Goal: Information Seeking & Learning: Learn about a topic

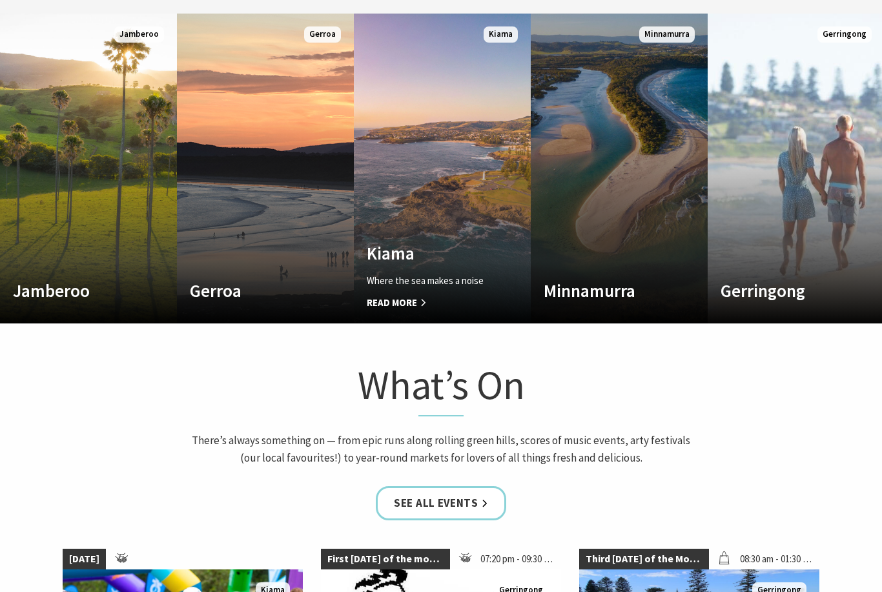
scroll to position [728, 0]
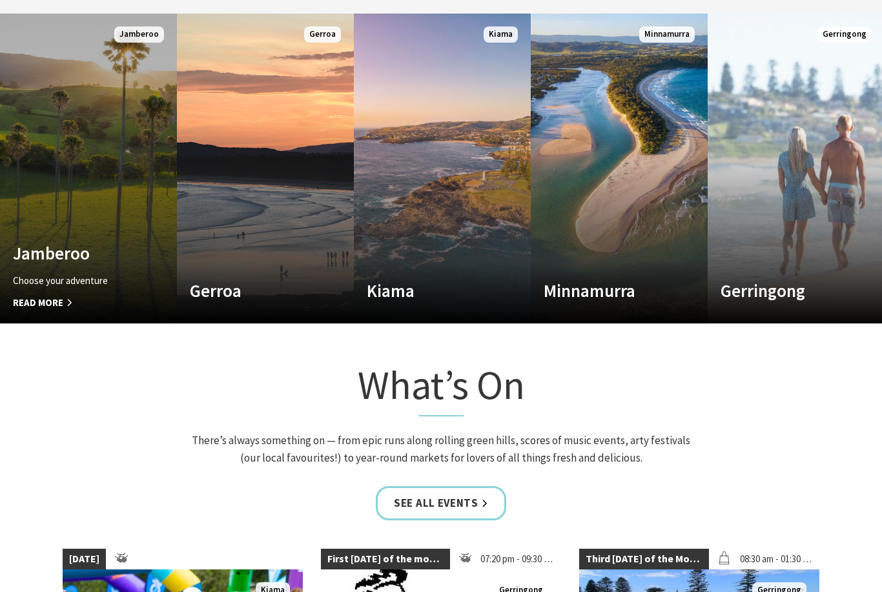
click at [25, 234] on link "Custom Image Used Jamberoo Choose your adventure Read More Jamberoo" at bounding box center [88, 169] width 177 height 310
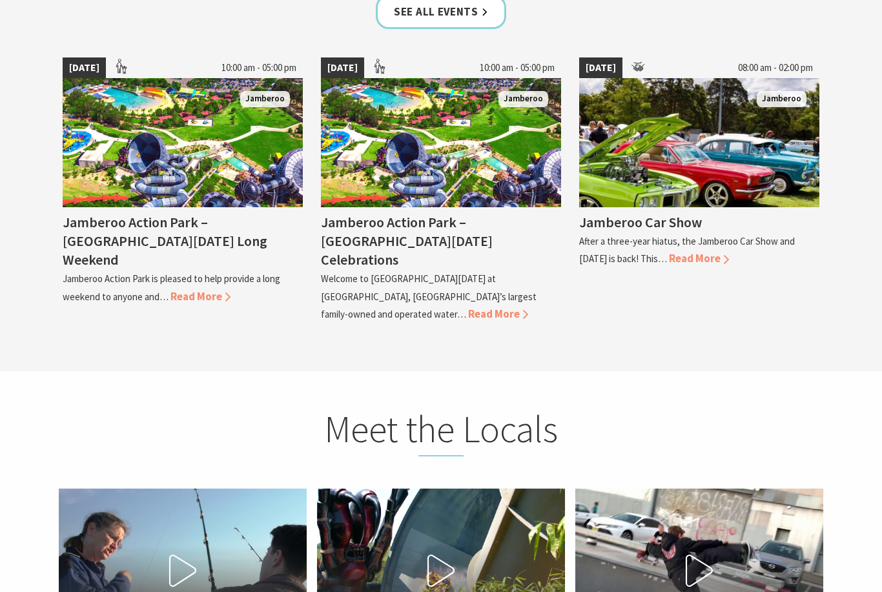
scroll to position [3182, 0]
click at [481, 29] on link "See all Events" at bounding box center [441, 12] width 130 height 34
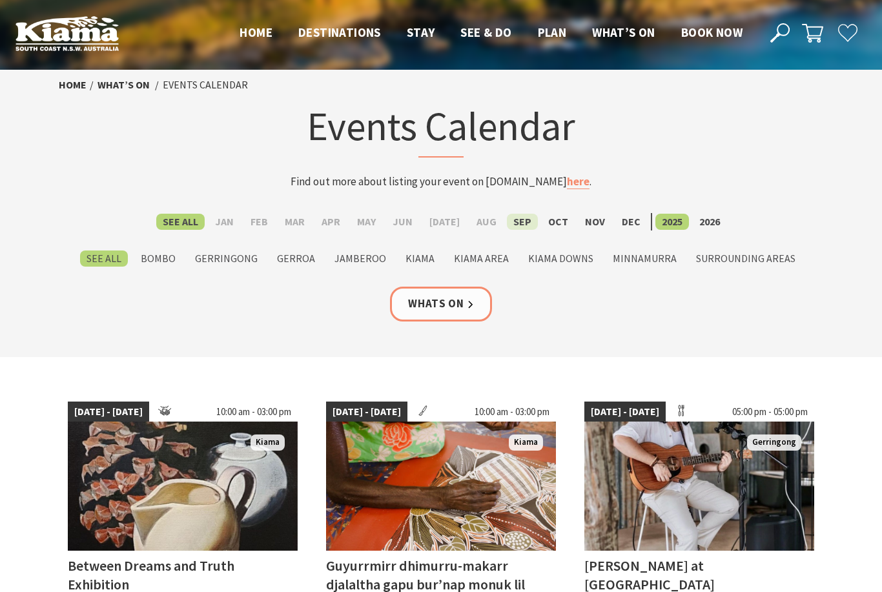
click at [510, 223] on label "Sep" at bounding box center [522, 222] width 31 height 16
click at [0, 0] on input "Sep" at bounding box center [0, 0] width 0 height 0
click at [517, 223] on label "Sep" at bounding box center [522, 222] width 31 height 16
click at [0, 0] on input "Sep" at bounding box center [0, 0] width 0 height 0
click at [517, 223] on label "Sep" at bounding box center [522, 222] width 31 height 16
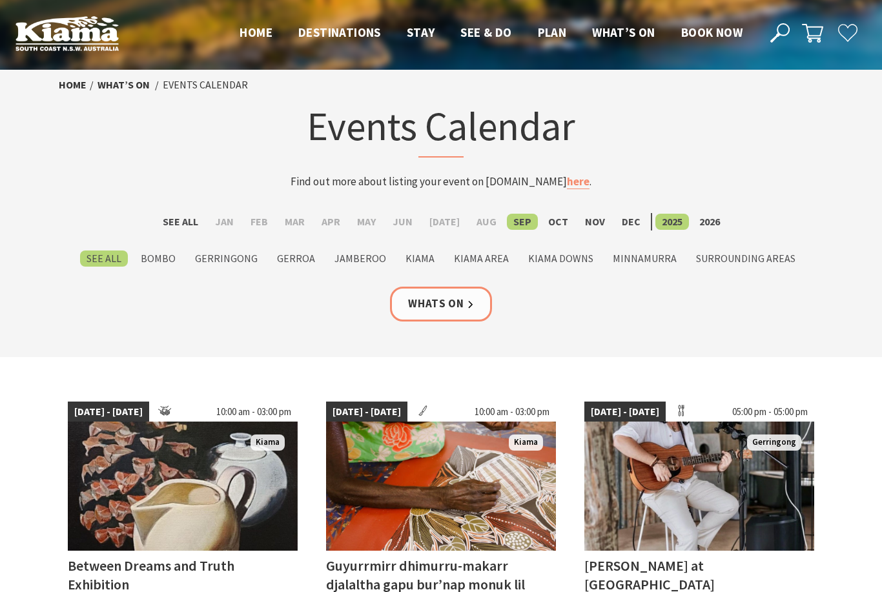
click at [0, 0] on input "Sep" at bounding box center [0, 0] width 0 height 0
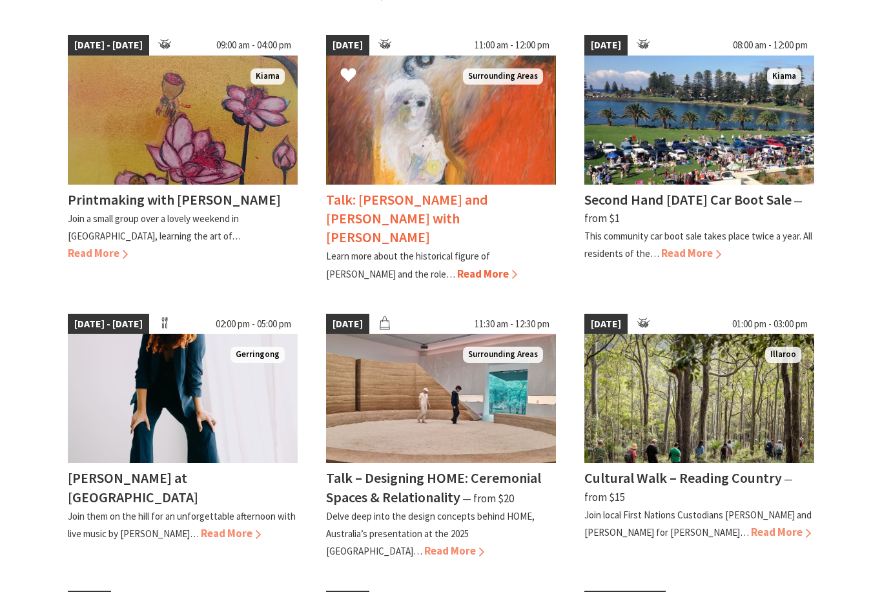
scroll to position [506, 0]
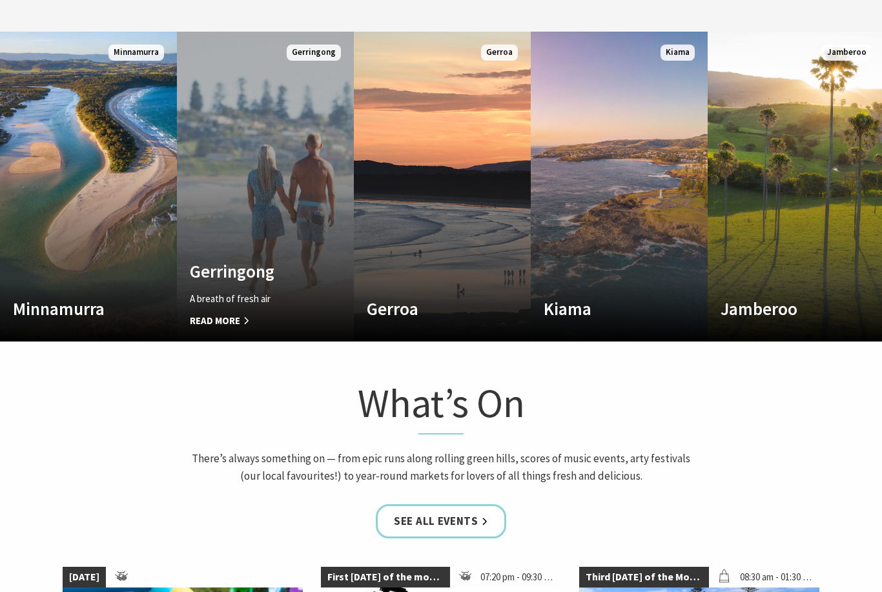
scroll to position [703, 0]
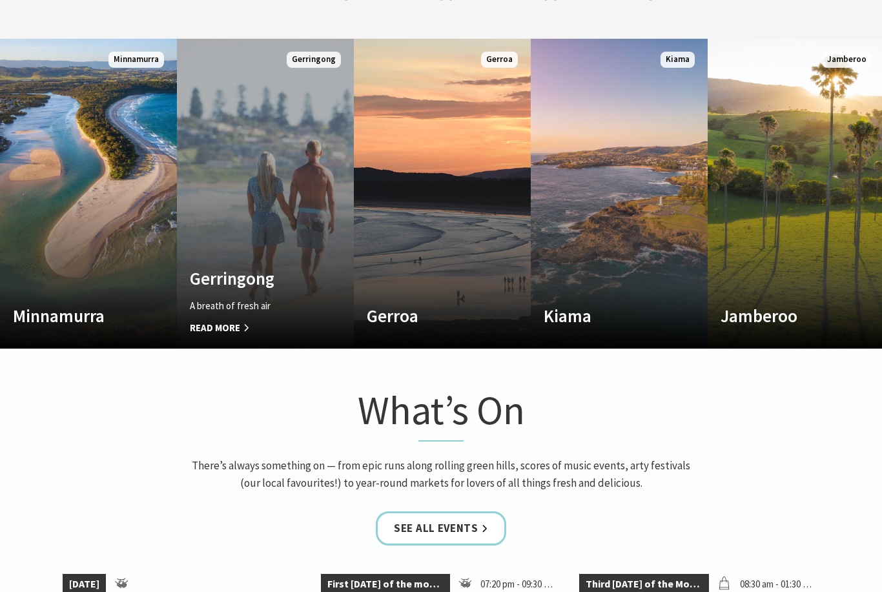
click at [246, 258] on link "Custom Image Used [GEOGRAPHIC_DATA] A breath of fresh air Read More [GEOGRAPHIC…" at bounding box center [265, 194] width 177 height 310
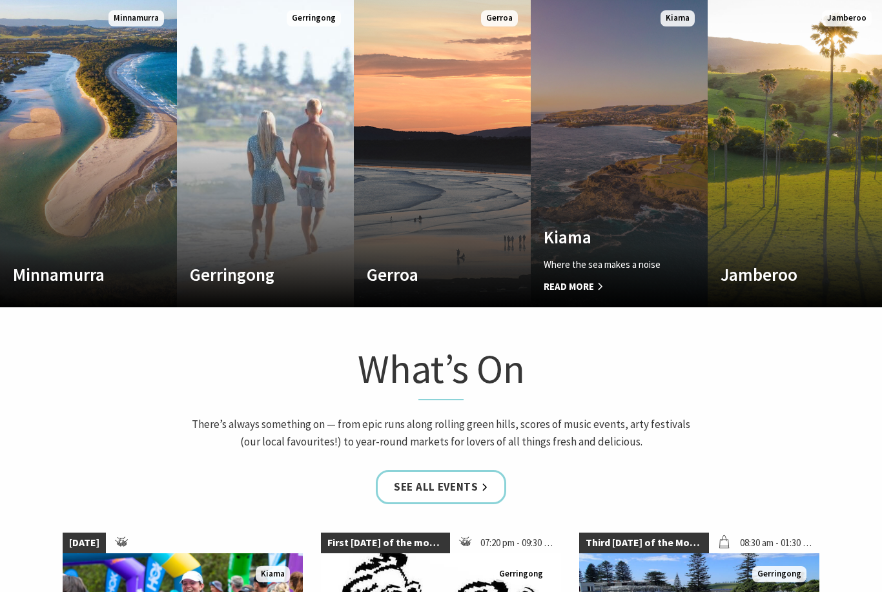
click at [614, 220] on link "Custom Image Used Kiama Where the sea makes a noise Read More Kiama" at bounding box center [619, 152] width 177 height 310
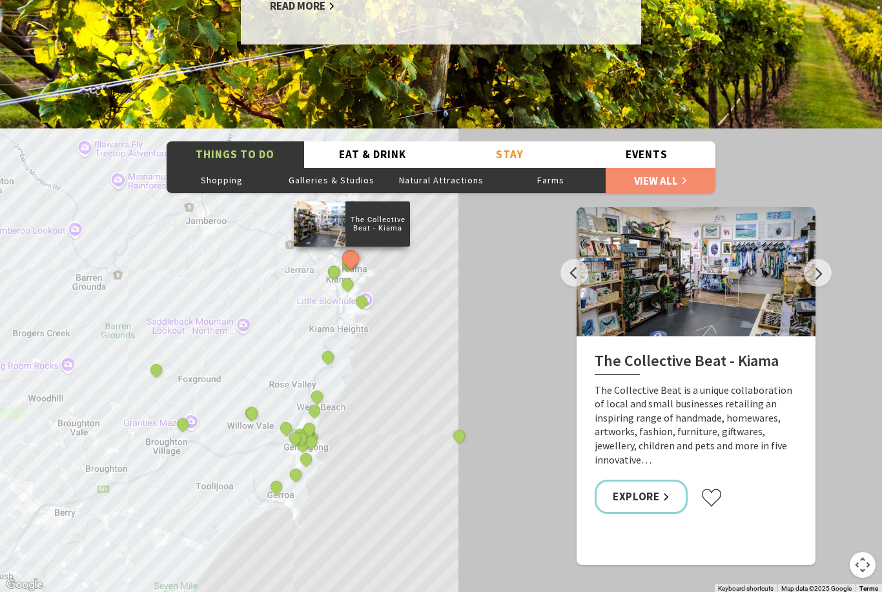
scroll to position [2127, 0]
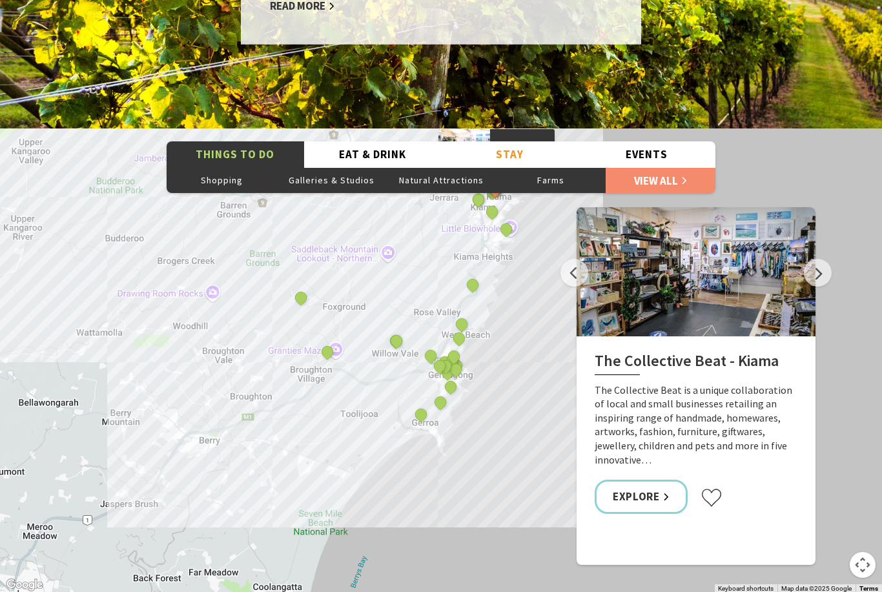
drag, startPoint x: 95, startPoint y: 507, endPoint x: 239, endPoint y: 431, distance: 162.8
click at [239, 431] on div "The Collective Beat - Kiama Gerringong Heritage Museum Fern Street Gallery Will…" at bounding box center [441, 360] width 882 height 465
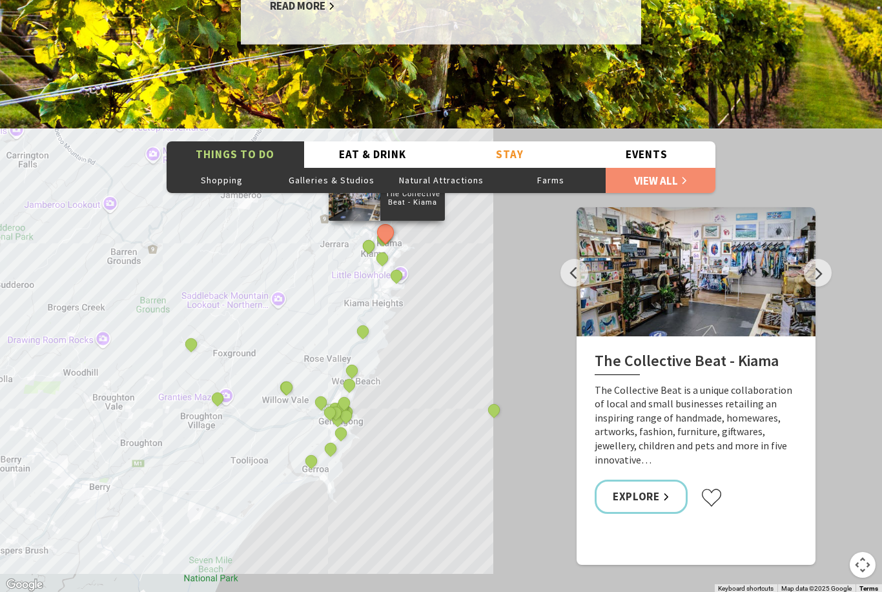
drag, startPoint x: 316, startPoint y: 408, endPoint x: 208, endPoint y: 458, distance: 119.5
click at [208, 458] on div "The Collective Beat - Kiama Gerringong Heritage Museum Fern Street Gallery Will…" at bounding box center [441, 360] width 882 height 465
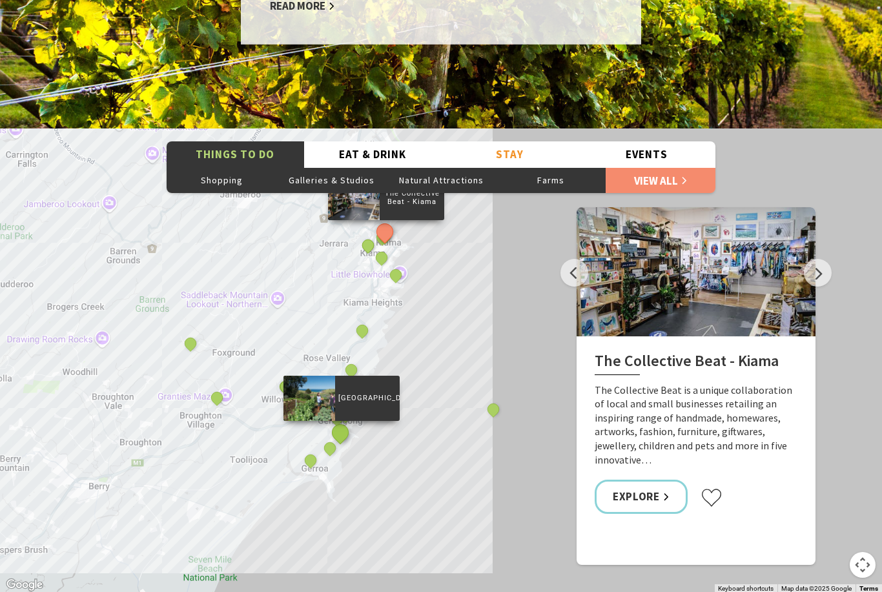
click at [338, 439] on button "See detail about Buena Vista Farm" at bounding box center [341, 432] width 24 height 24
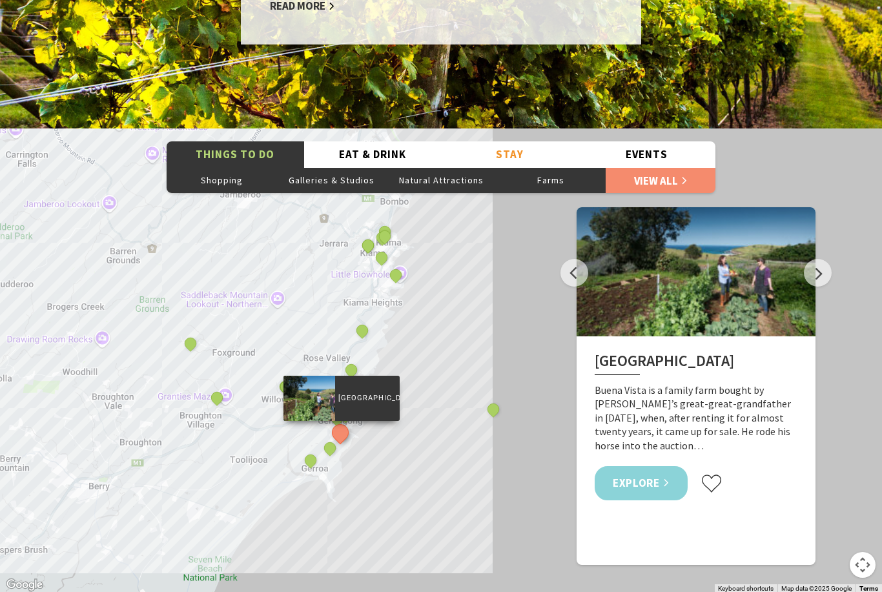
click at [664, 478] on link "Explore" at bounding box center [640, 483] width 93 height 34
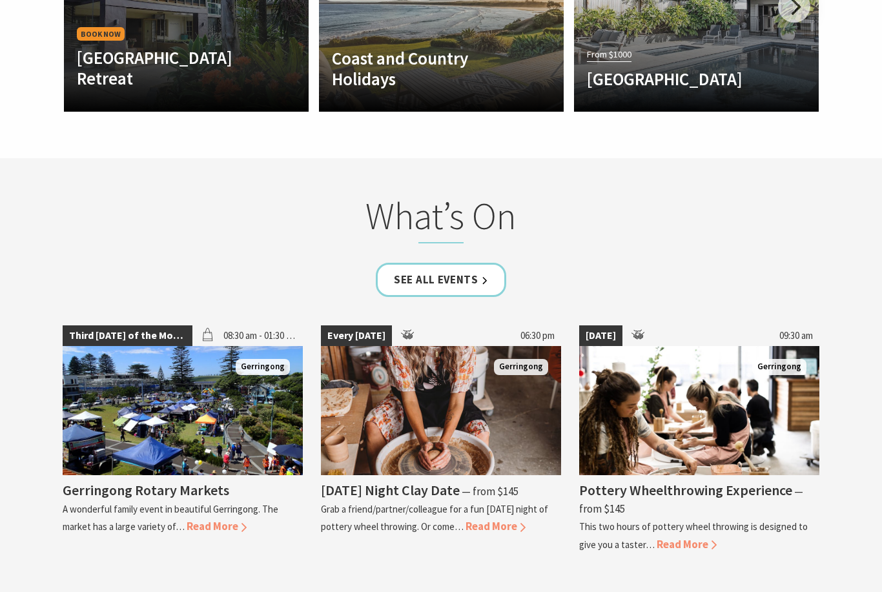
scroll to position [3160, 0]
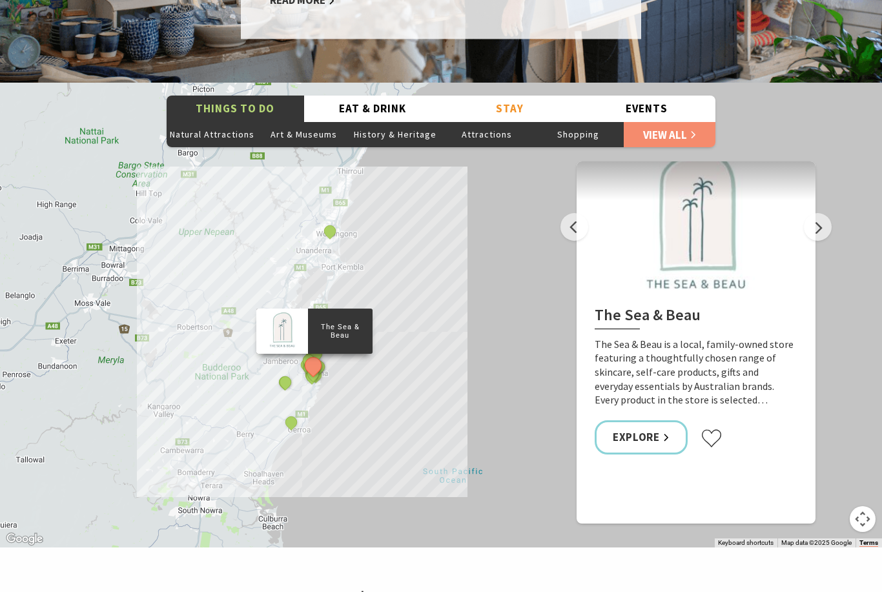
scroll to position [2305, 0]
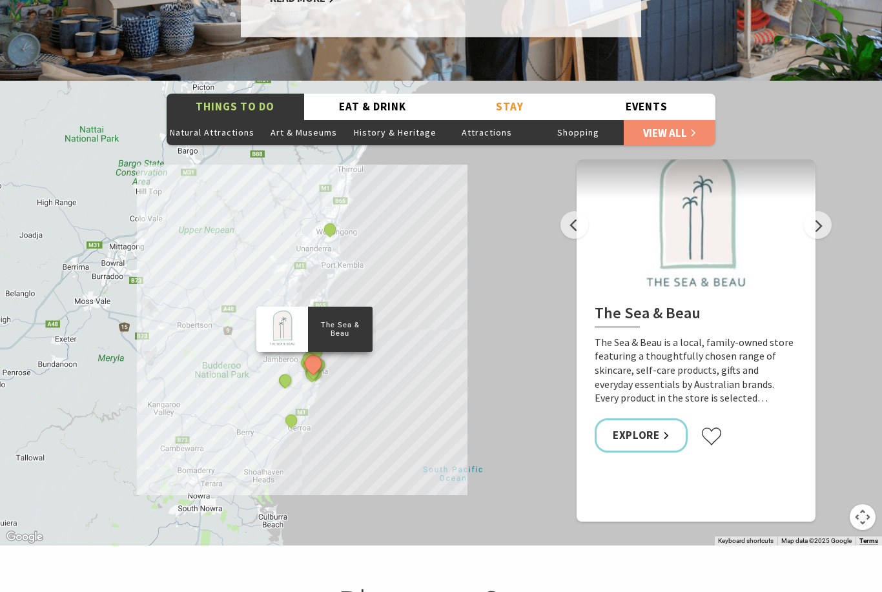
click at [406, 333] on div "The Sea & Beau Hoddles Track, Kiama Kiama Ceramic Art Studio - Teaching and Mak…" at bounding box center [441, 313] width 882 height 465
click at [235, 119] on button "Natural Attractions" at bounding box center [213, 132] width 92 height 26
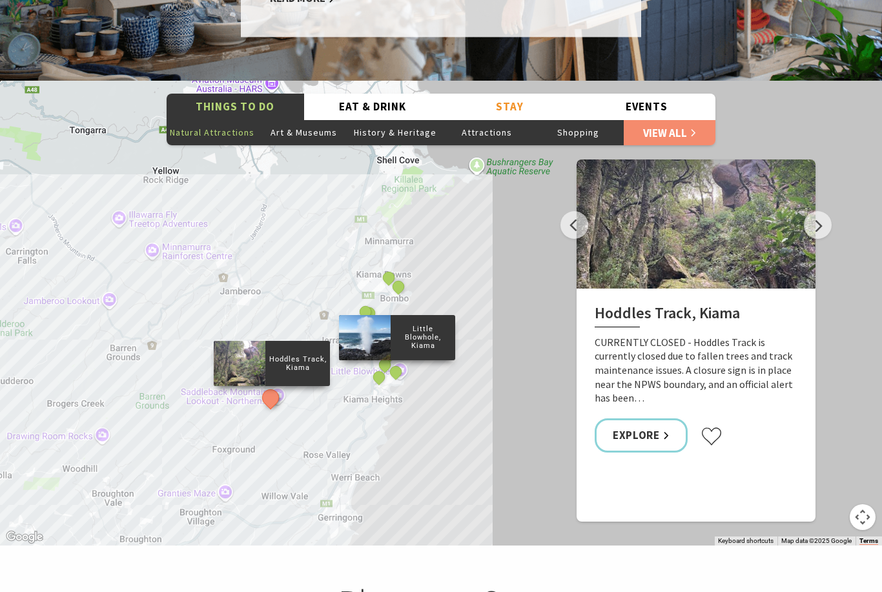
scroll to position [2321, 0]
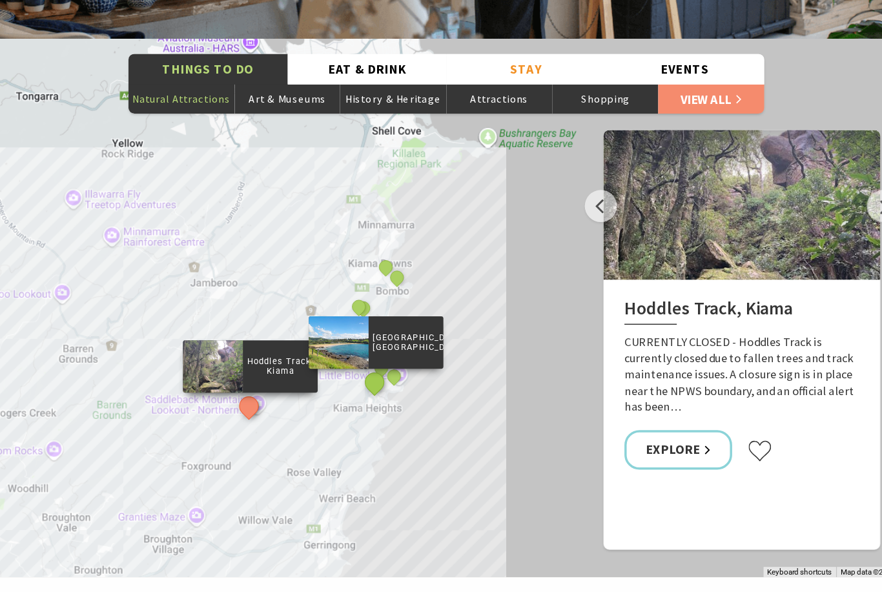
click at [367, 349] on button "See detail about Easts Beach, Kiama" at bounding box center [379, 361] width 24 height 24
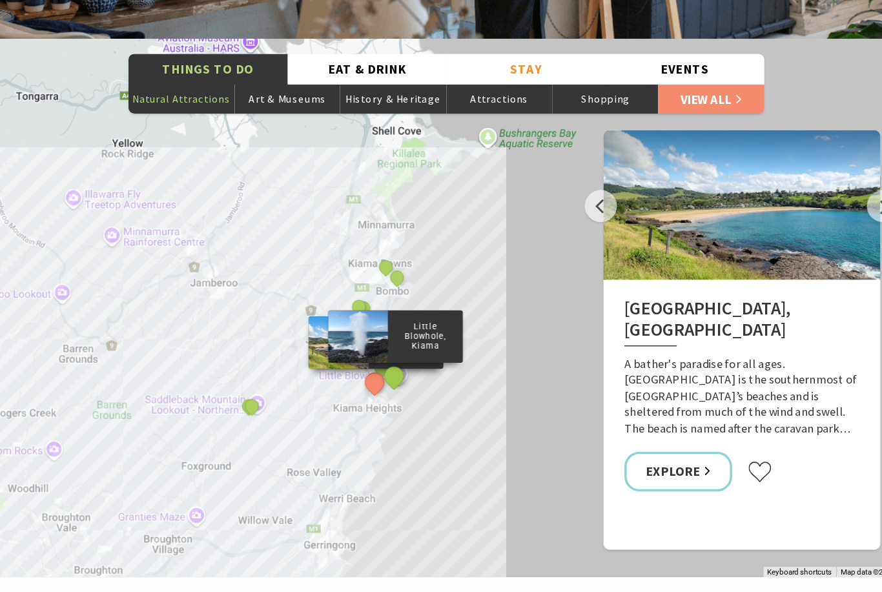
click at [384, 343] on button "See detail about Little Blowhole, Kiama" at bounding box center [396, 355] width 24 height 24
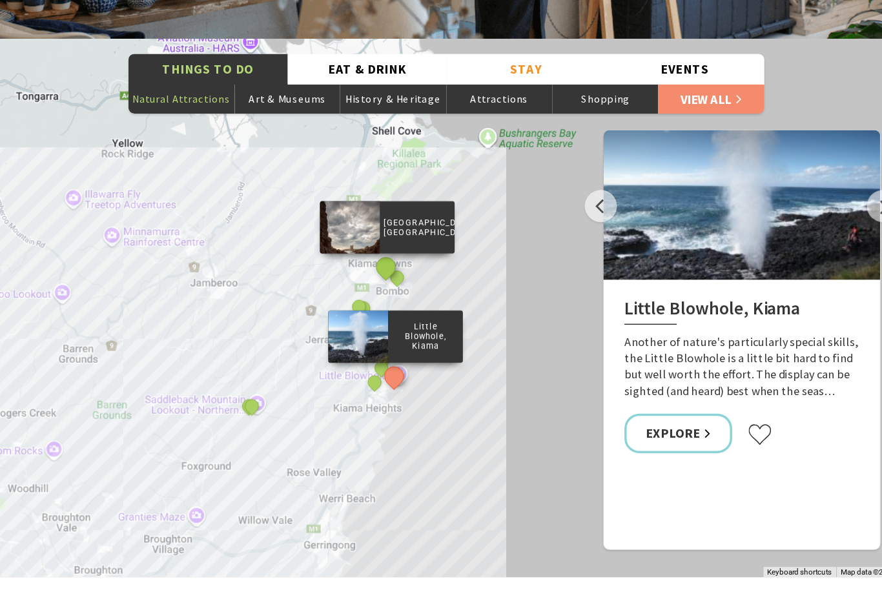
click at [377, 250] on button "See detail about Cathedral Rocks, Kiama Downs" at bounding box center [389, 262] width 24 height 24
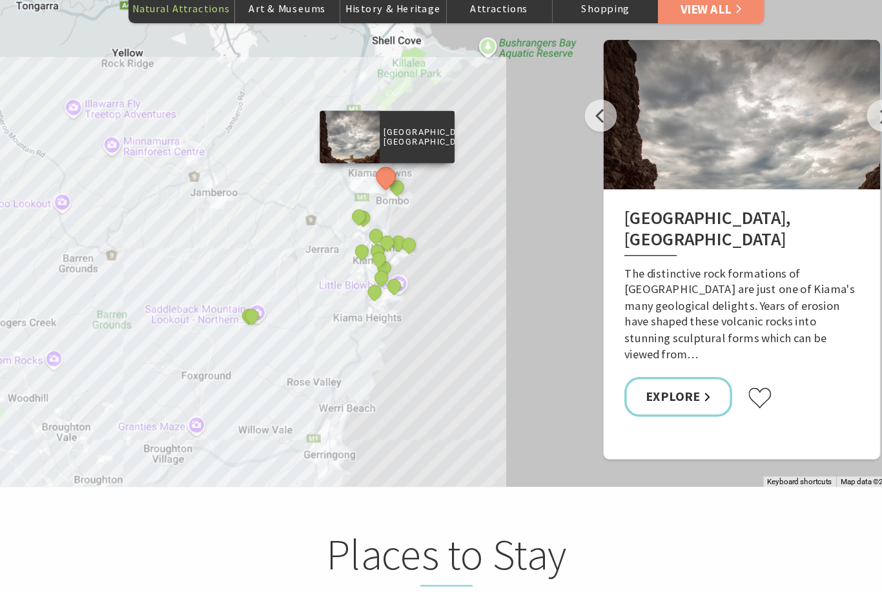
scroll to position [2385, 0]
click at [607, 370] on link "Explore" at bounding box center [640, 387] width 93 height 34
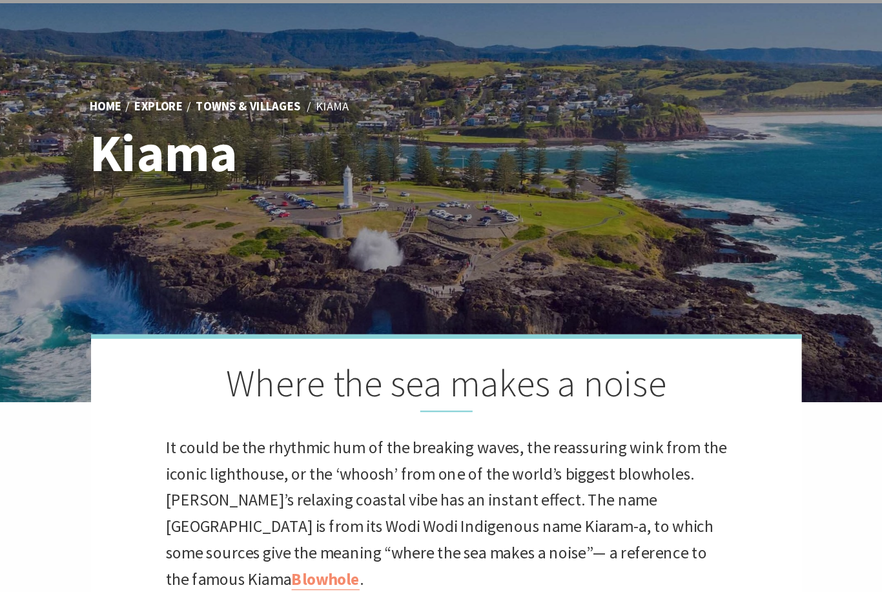
scroll to position [0, 0]
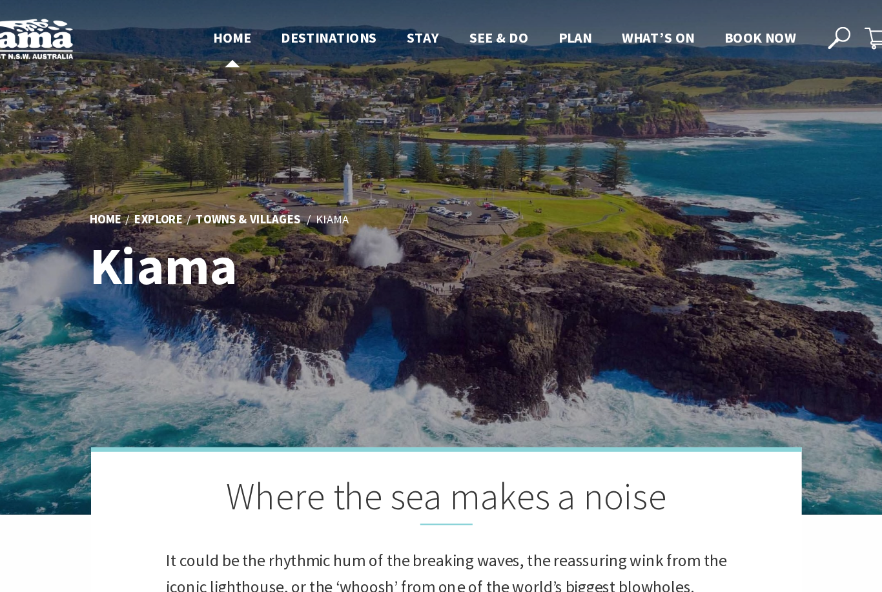
click at [239, 33] on span "Home" at bounding box center [255, 32] width 33 height 15
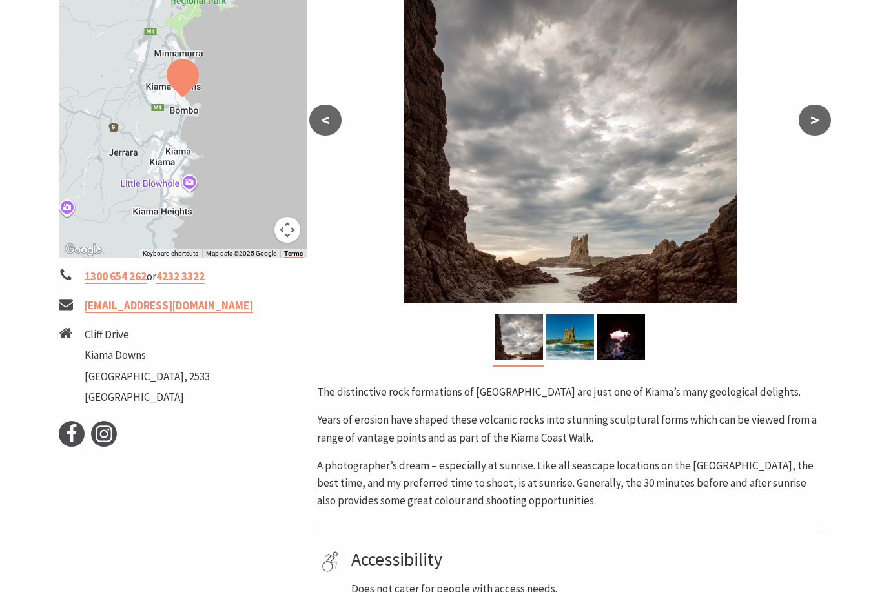
scroll to position [270, 0]
click at [813, 131] on button ">" at bounding box center [814, 120] width 32 height 31
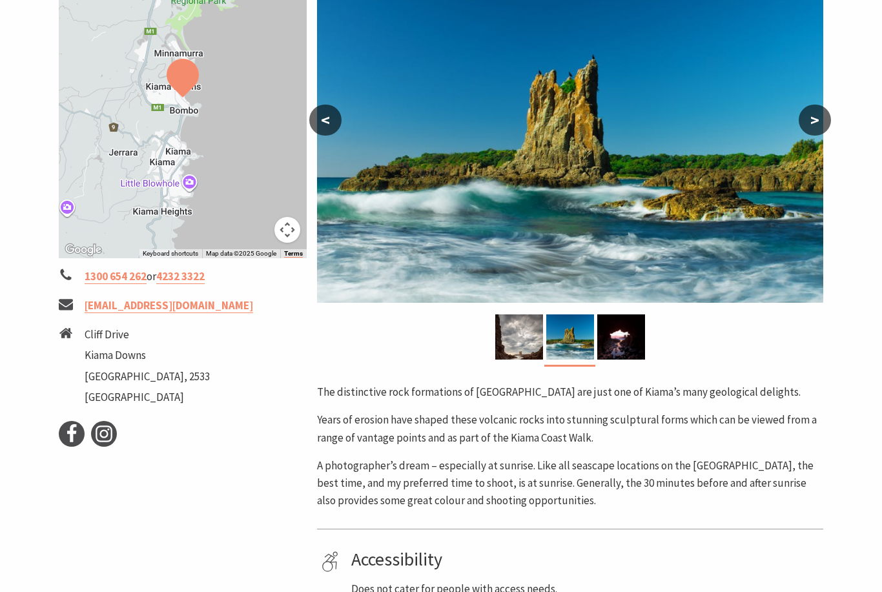
click at [809, 119] on button ">" at bounding box center [814, 120] width 32 height 31
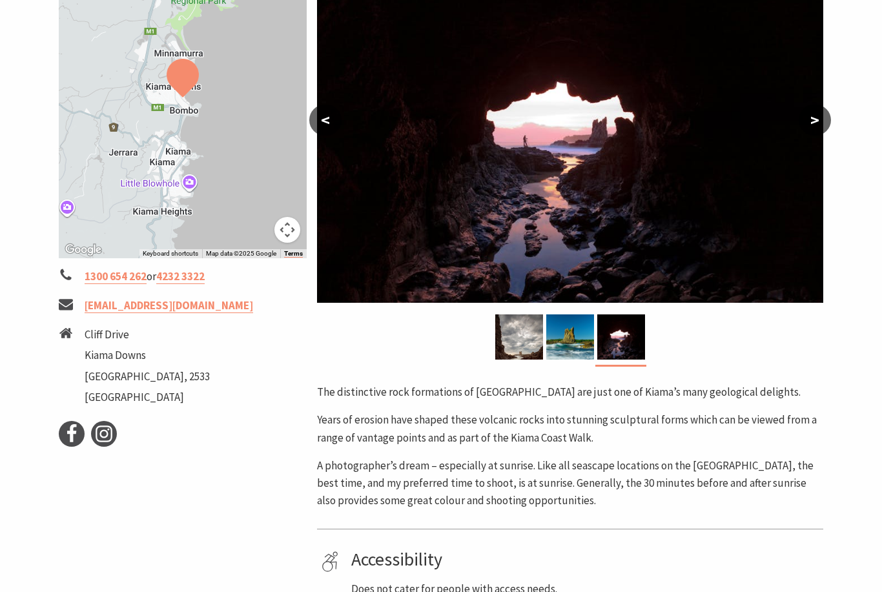
click at [809, 119] on button ">" at bounding box center [814, 120] width 32 height 31
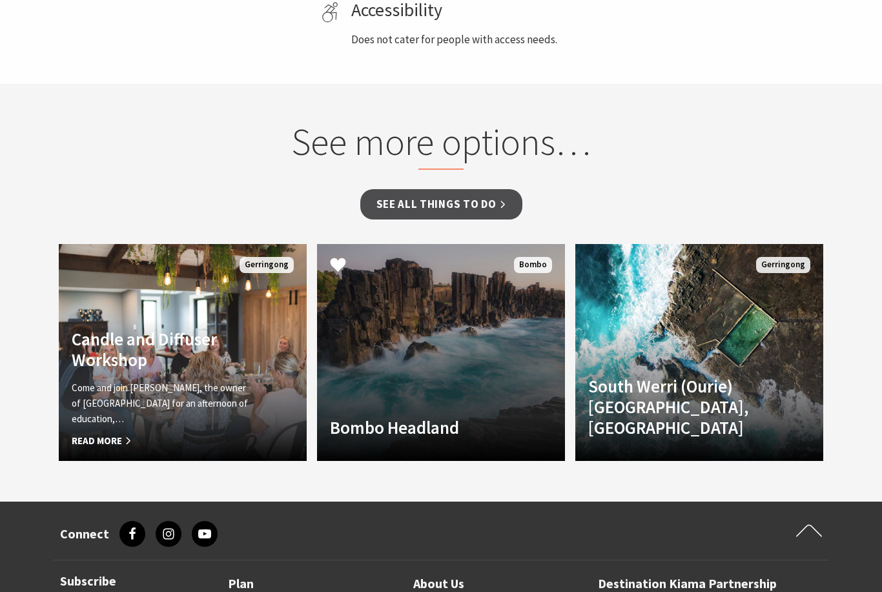
scroll to position [819, 0]
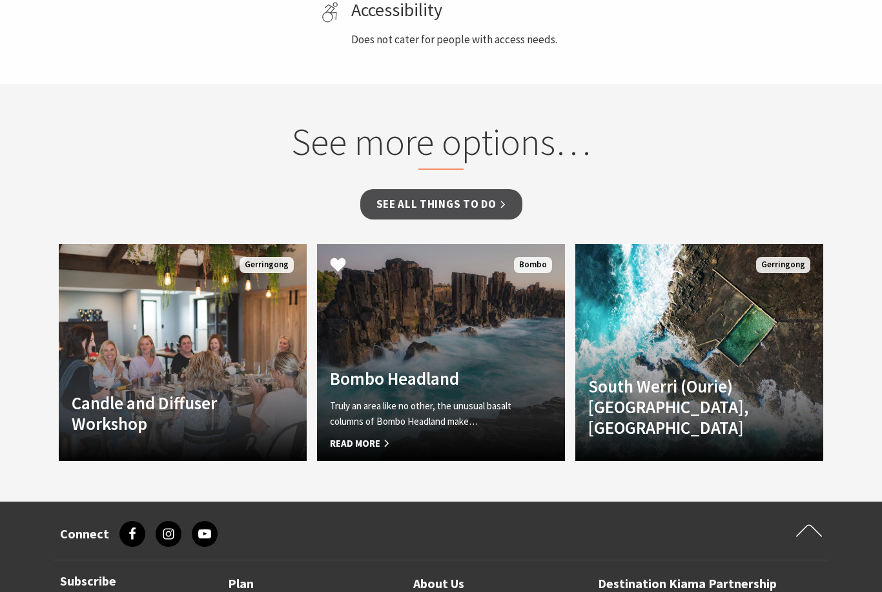
click at [370, 396] on div "Bombo Headland Truly an area like no other, the unusual basalt columns of Bombo…" at bounding box center [422, 408] width 210 height 80
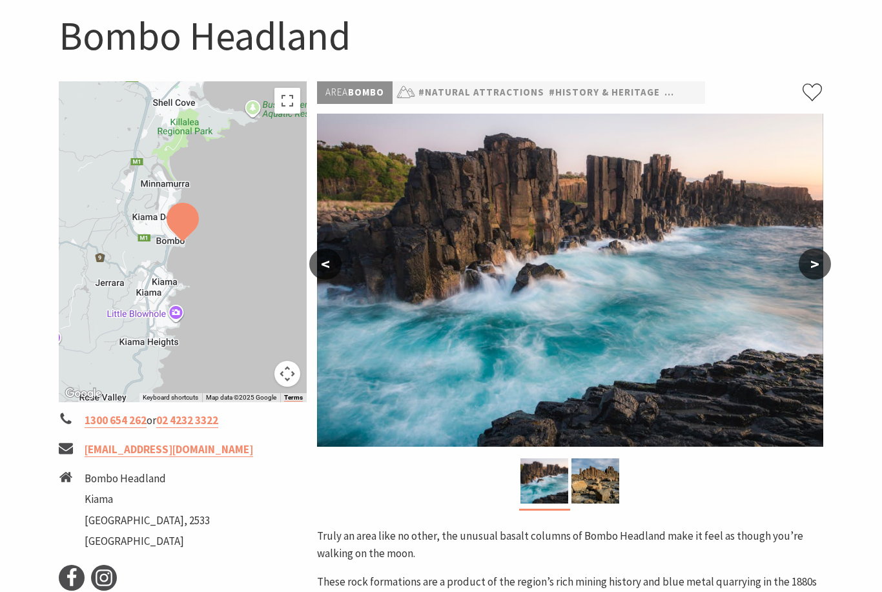
scroll to position [135, 0]
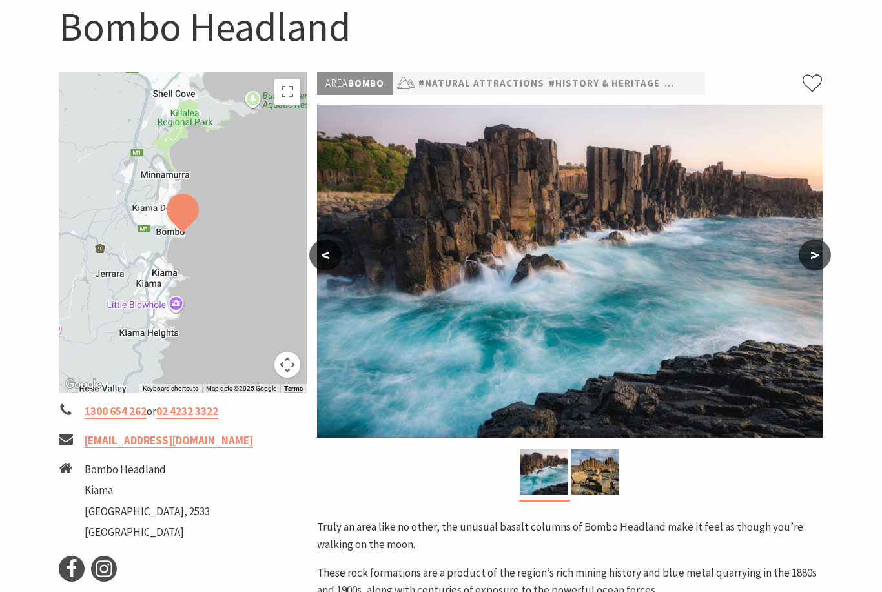
click at [816, 253] on button ">" at bounding box center [814, 254] width 32 height 31
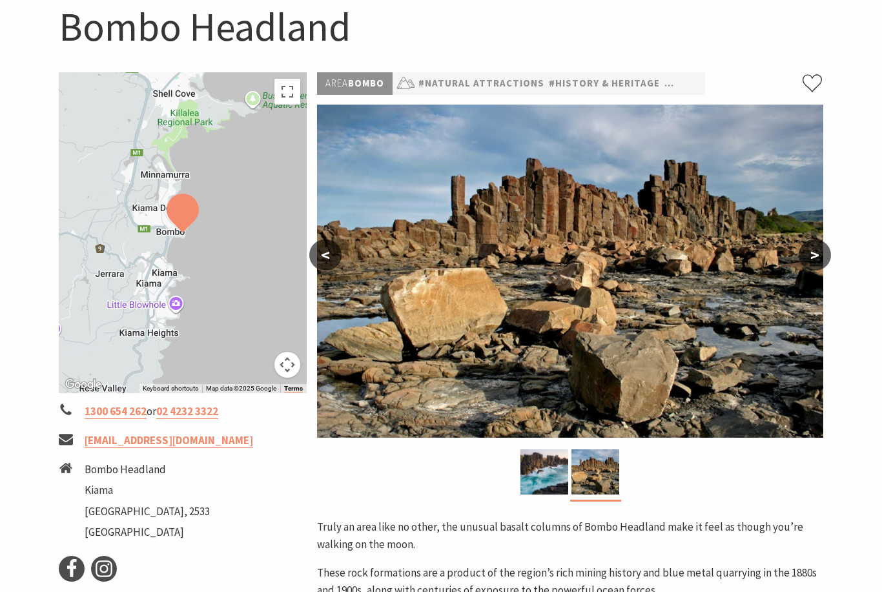
click at [817, 254] on button ">" at bounding box center [814, 254] width 32 height 31
click at [826, 256] on button ">" at bounding box center [814, 254] width 32 height 31
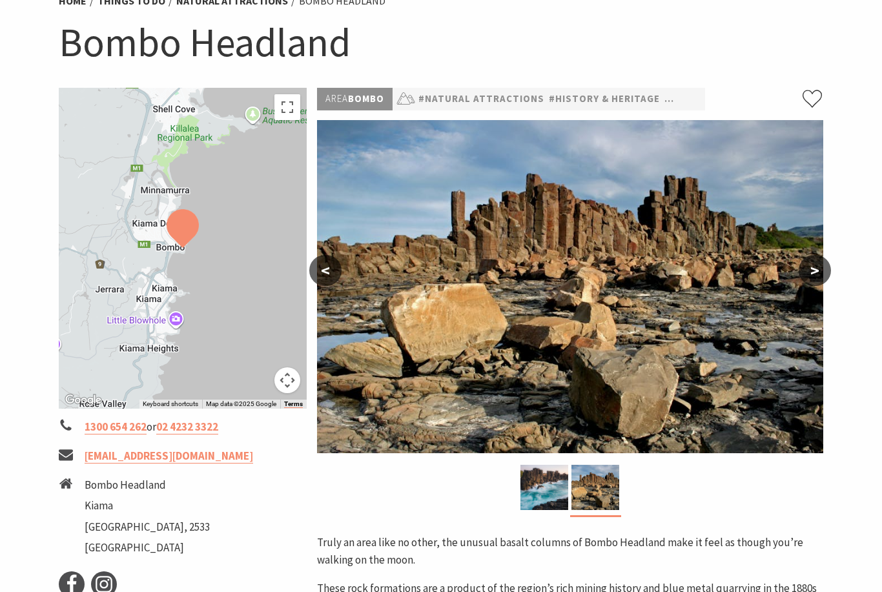
scroll to position [0, 0]
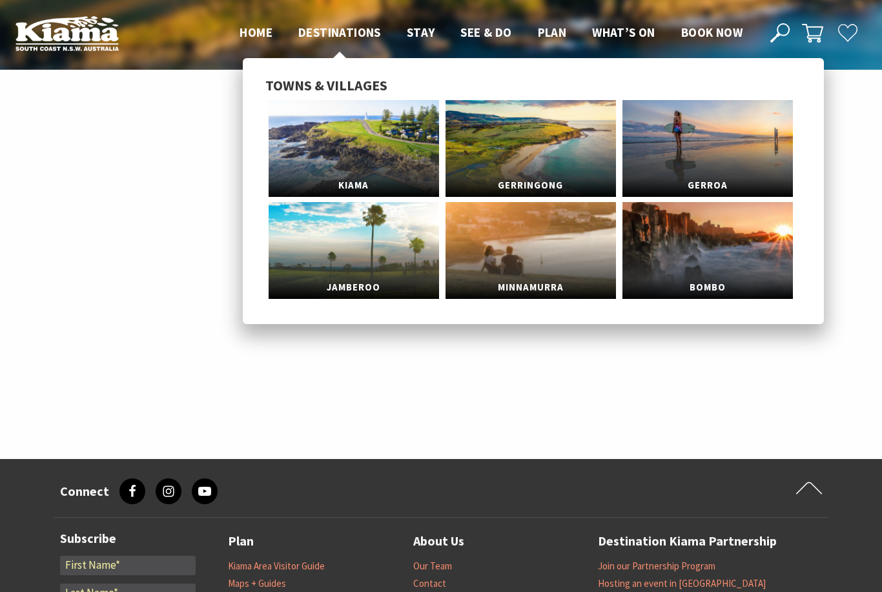
click at [331, 25] on span "Destinations" at bounding box center [339, 32] width 83 height 15
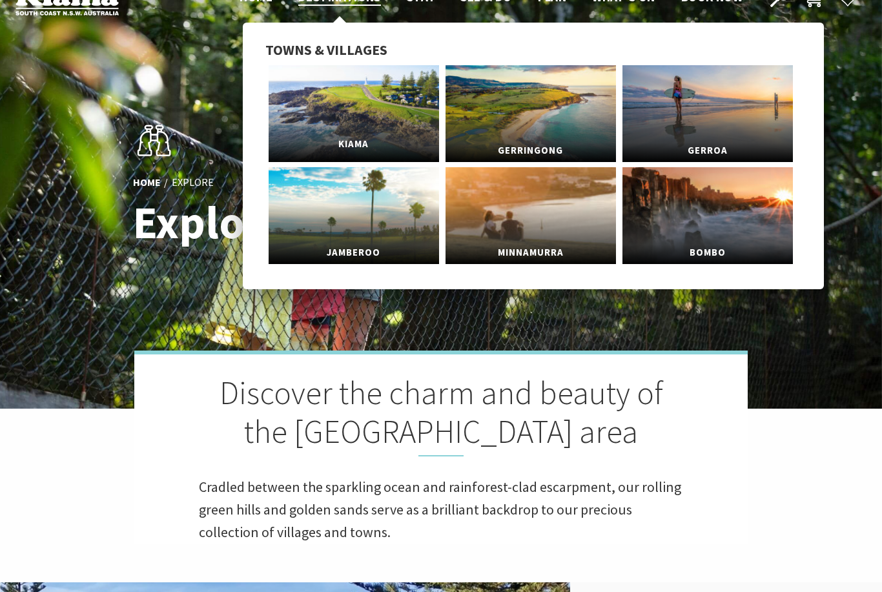
scroll to position [35, 0]
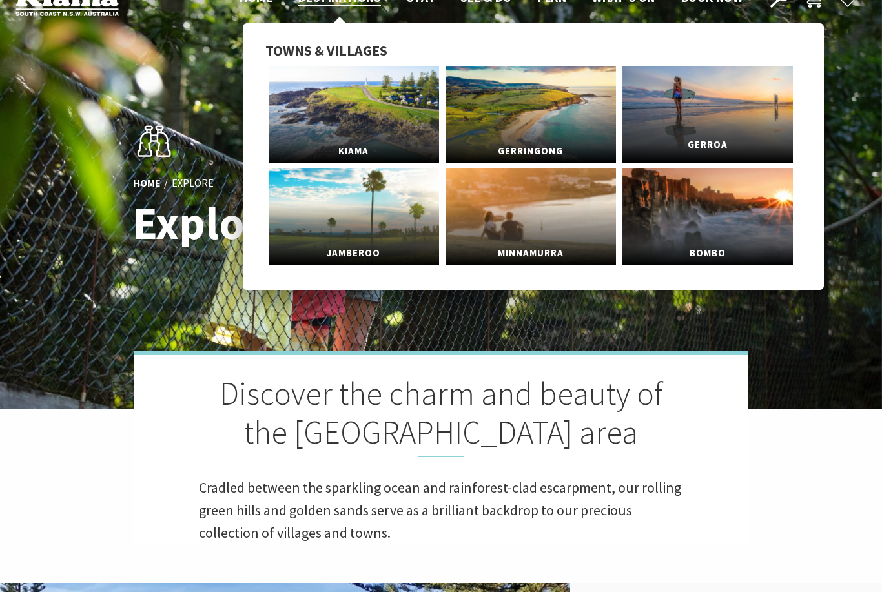
click at [691, 137] on span "Gerroa" at bounding box center [707, 145] width 170 height 24
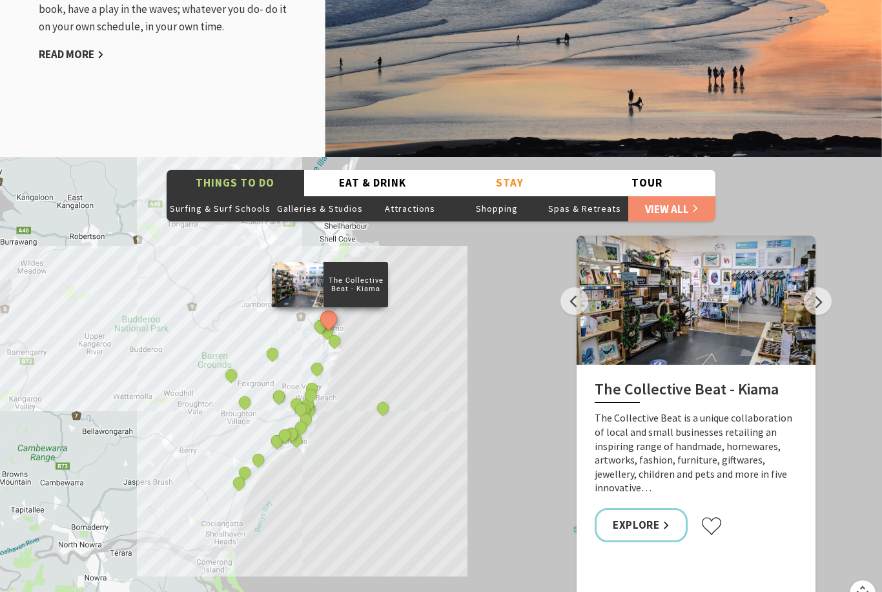
scroll to position [1708, 0]
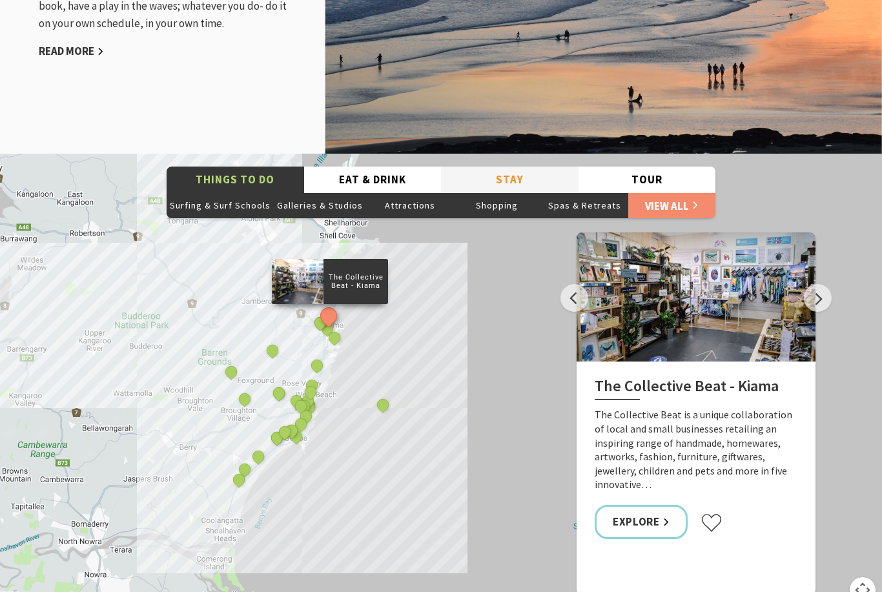
click at [514, 180] on button "Stay" at bounding box center [509, 180] width 137 height 26
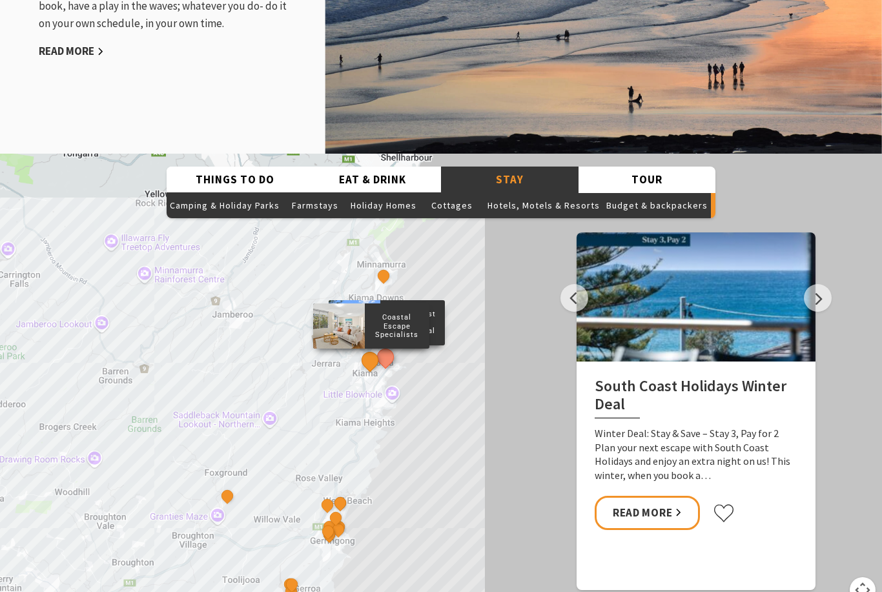
click at [369, 369] on button "See detail about Coastal Escape Specialists" at bounding box center [370, 360] width 24 height 24
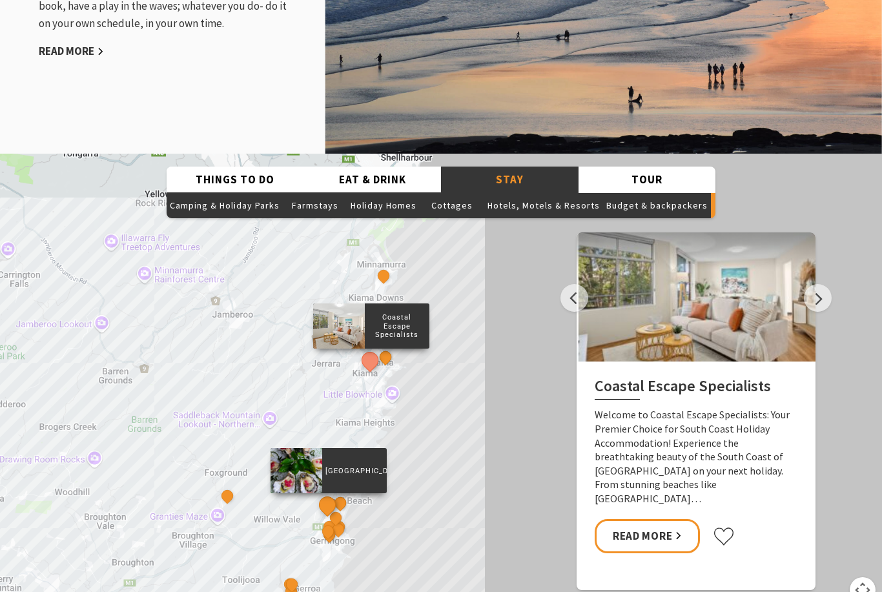
click at [328, 512] on button "See detail about Mercure Gerringong Resort" at bounding box center [328, 505] width 24 height 24
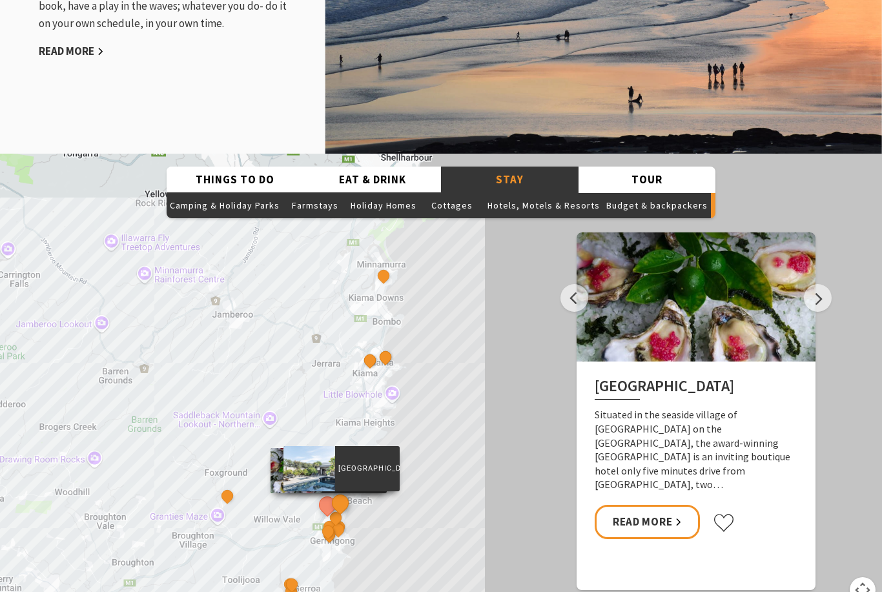
click at [345, 509] on button "See detail about Sundara Beach House" at bounding box center [341, 502] width 24 height 24
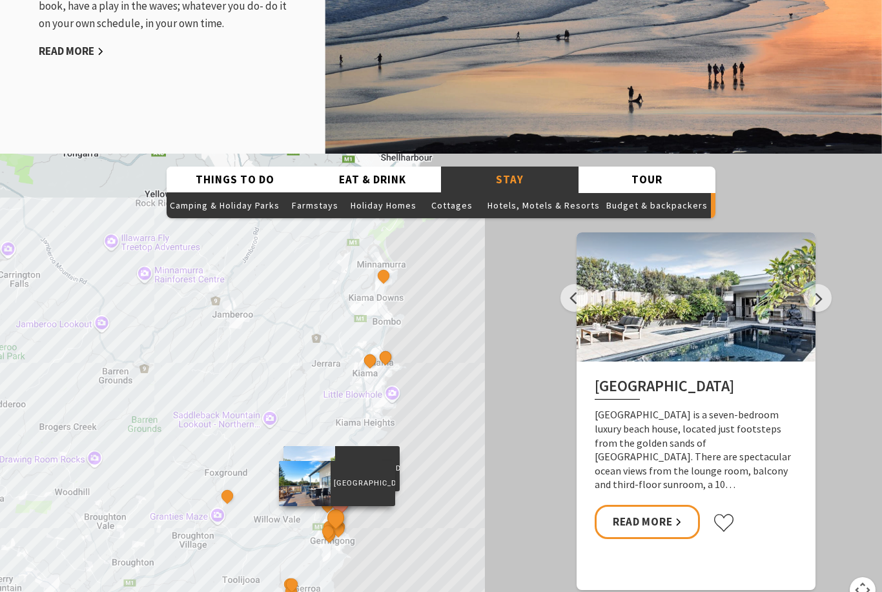
click at [334, 528] on button "See detail about Werri Beach Holiday Park" at bounding box center [336, 517] width 24 height 24
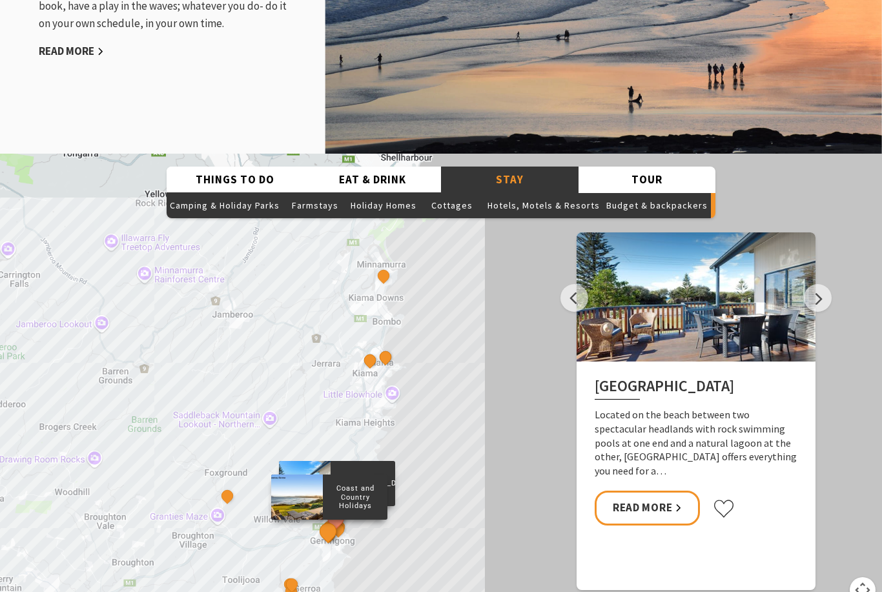
click at [328, 543] on button "See detail about Coast and Country Holidays" at bounding box center [328, 531] width 24 height 24
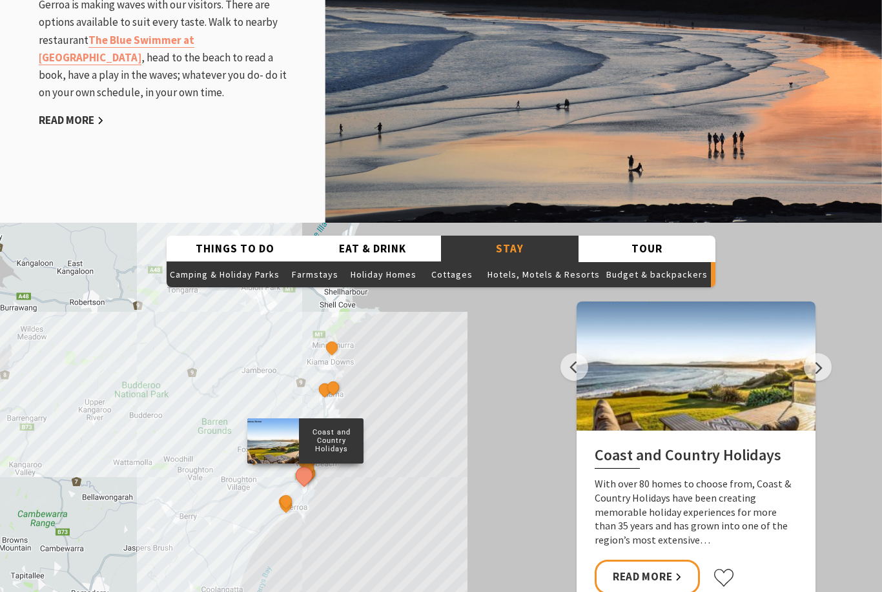
scroll to position [1641, 0]
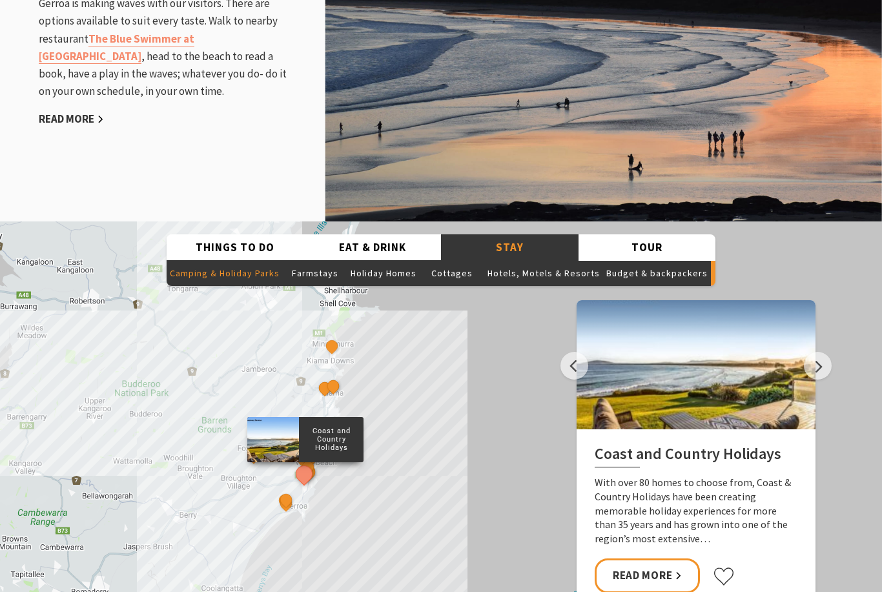
click at [238, 283] on button "Camping & Holiday Parks" at bounding box center [225, 273] width 116 height 26
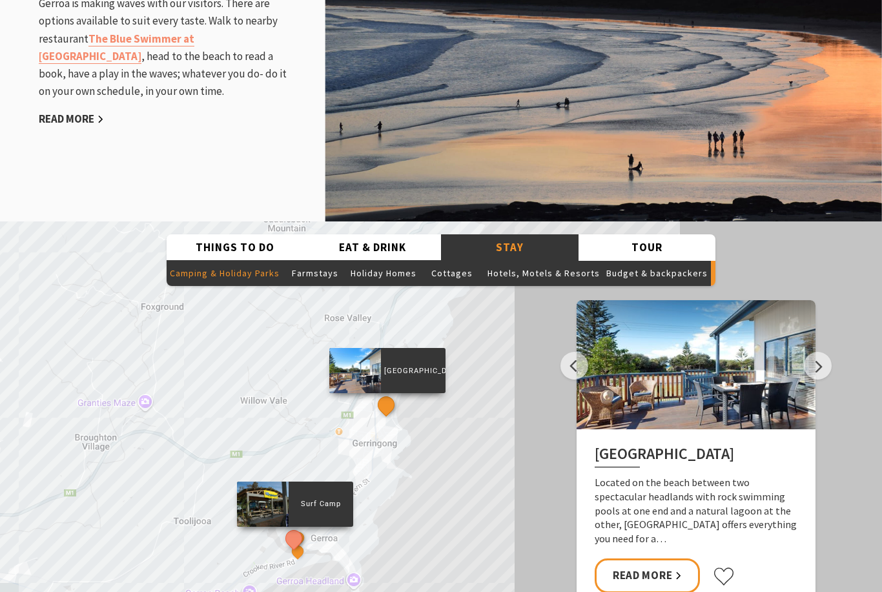
click at [388, 409] on button "See detail about Werri Beach Holiday Park" at bounding box center [386, 404] width 24 height 24
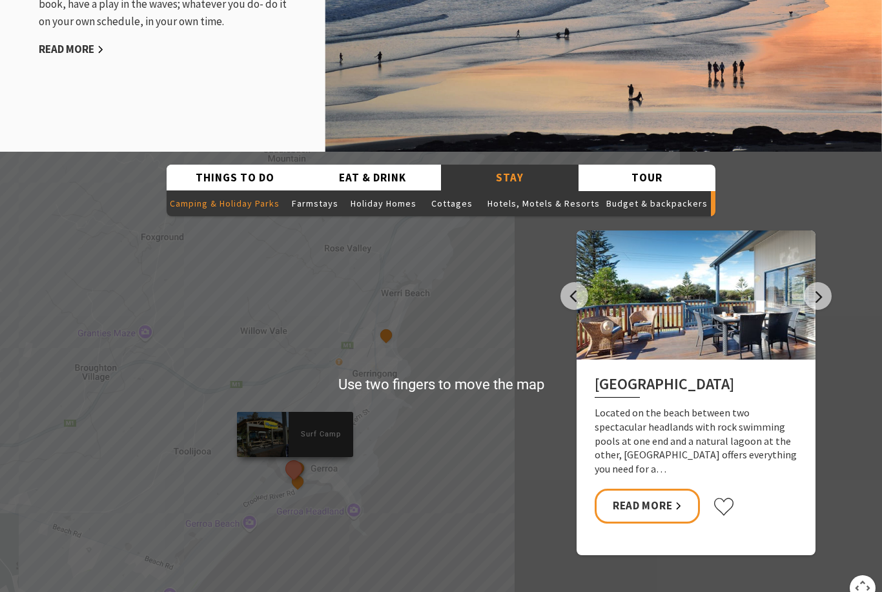
scroll to position [1710, 0]
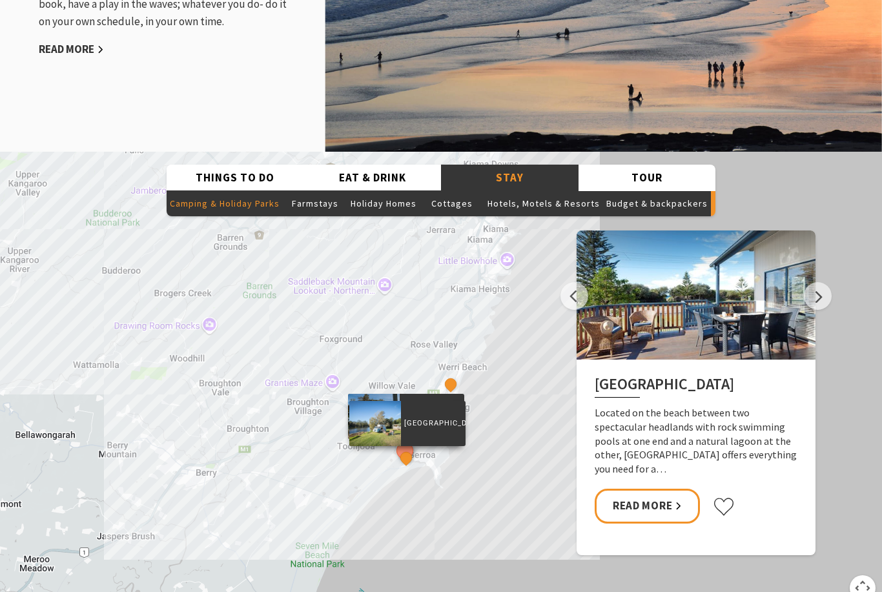
click at [416, 468] on div "Seven Mile Beach Holiday Park" at bounding box center [407, 458] width 19 height 19
click at [405, 468] on div "Seven Mile Beach Holiday Park" at bounding box center [407, 458] width 19 height 19
click at [405, 466] on button "See detail about Seven Mile Beach Holiday Park" at bounding box center [406, 457] width 24 height 24
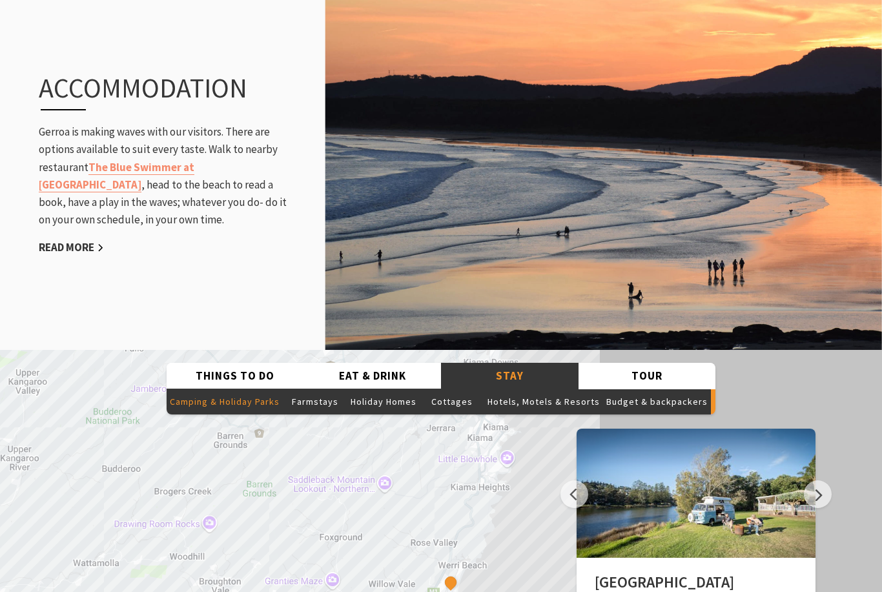
scroll to position [1513, 0]
